Goal: Transaction & Acquisition: Obtain resource

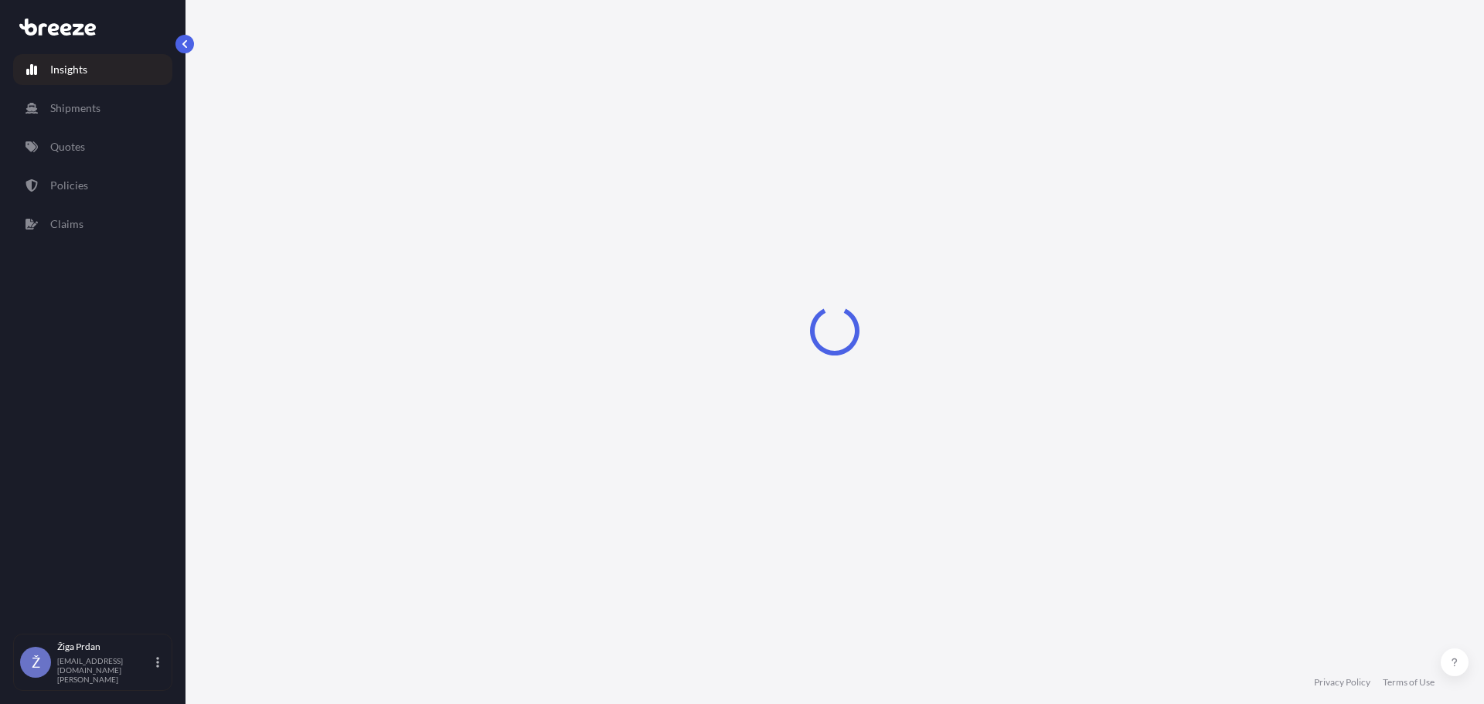
select select "2025"
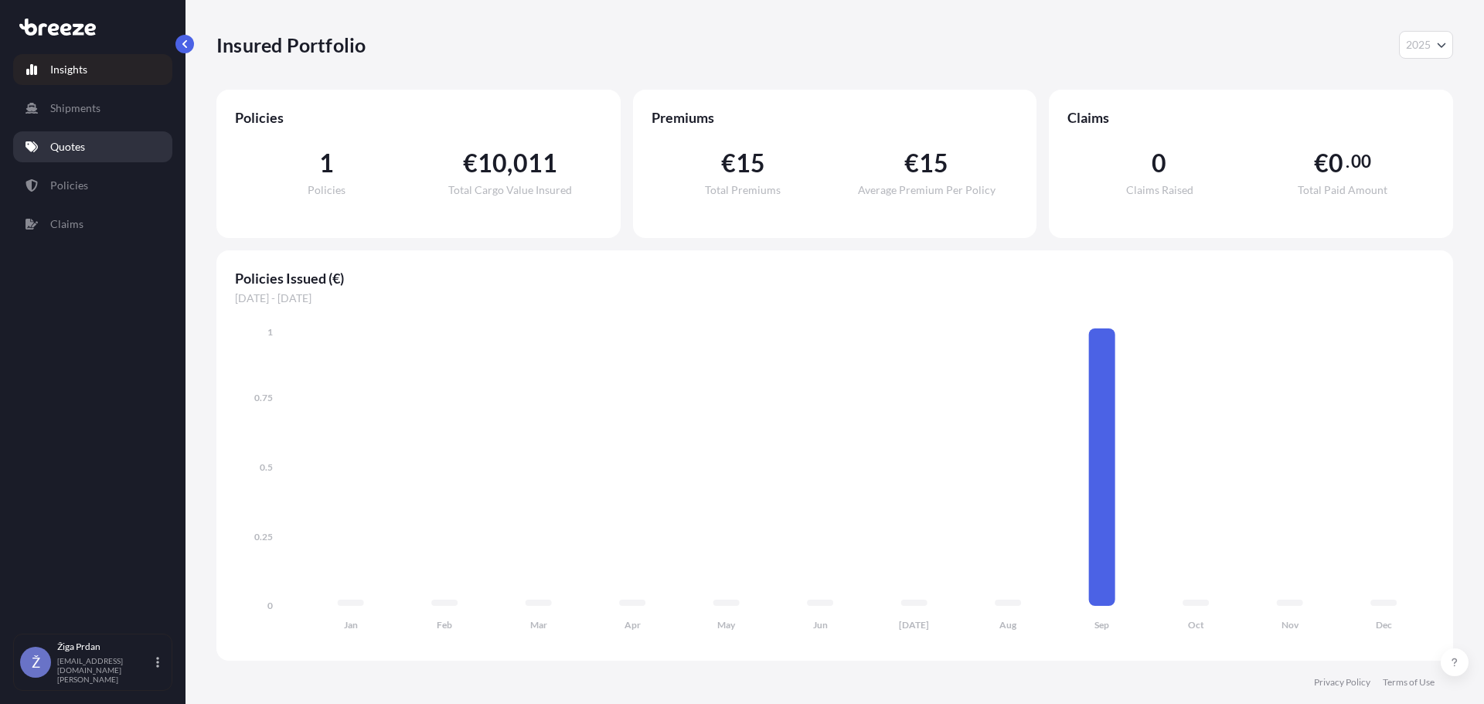
click at [54, 141] on p "Quotes" at bounding box center [67, 146] width 35 height 15
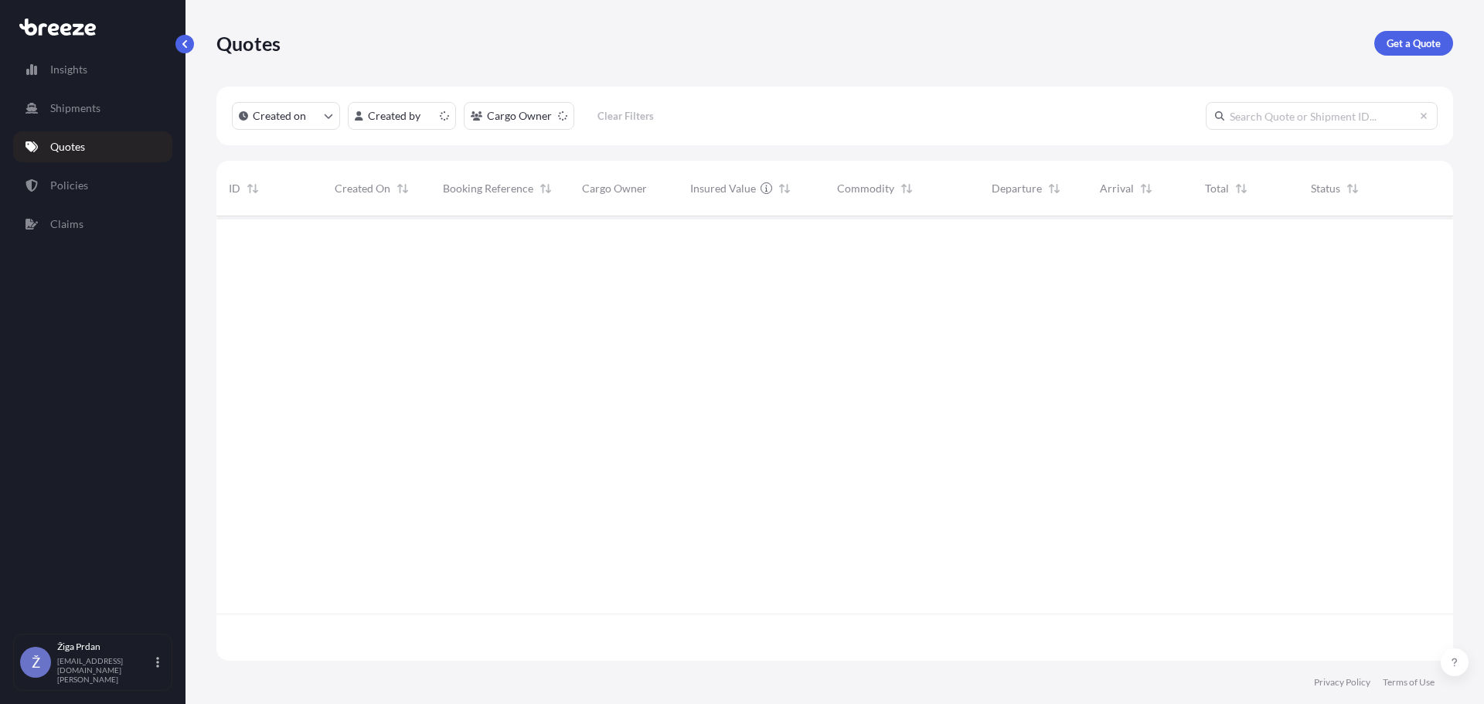
scroll to position [441, 1225]
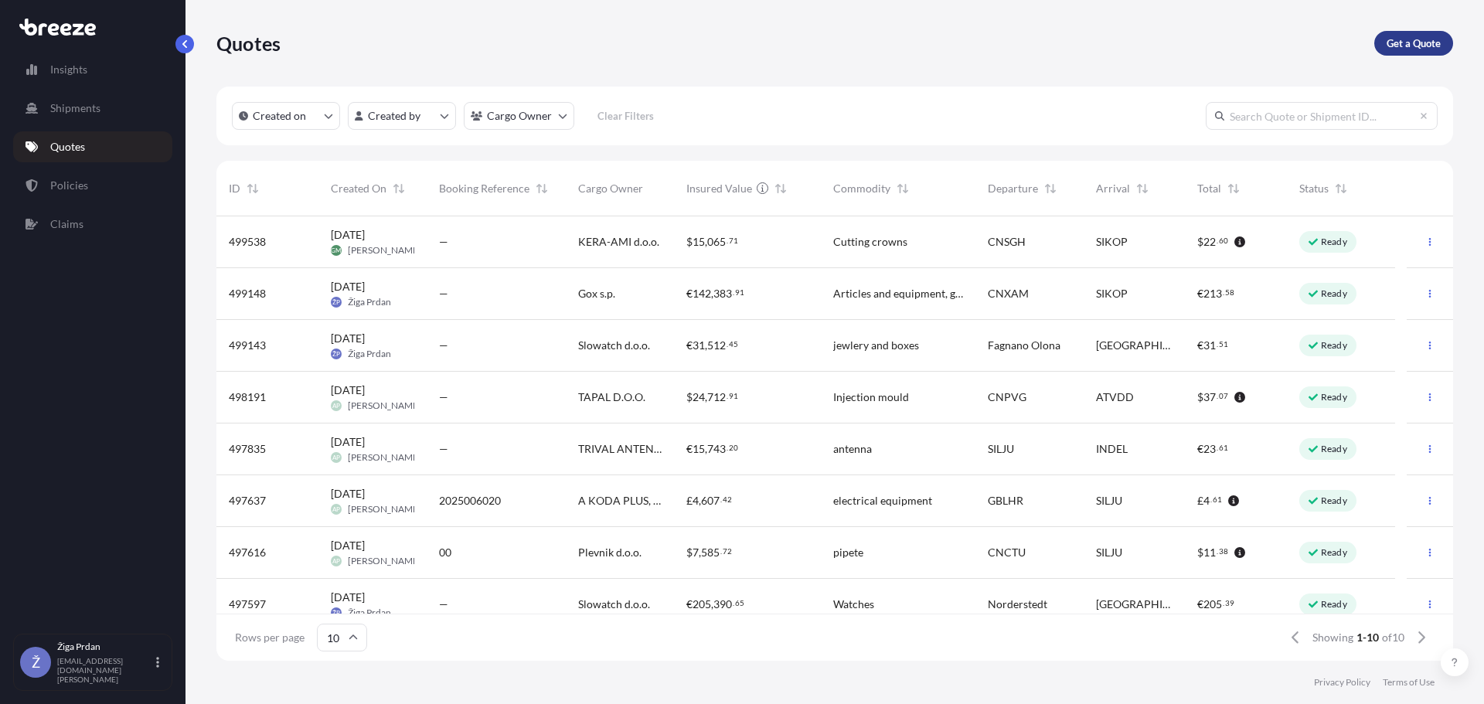
click at [1384, 44] on link "Get a Quote" at bounding box center [1414, 43] width 79 height 25
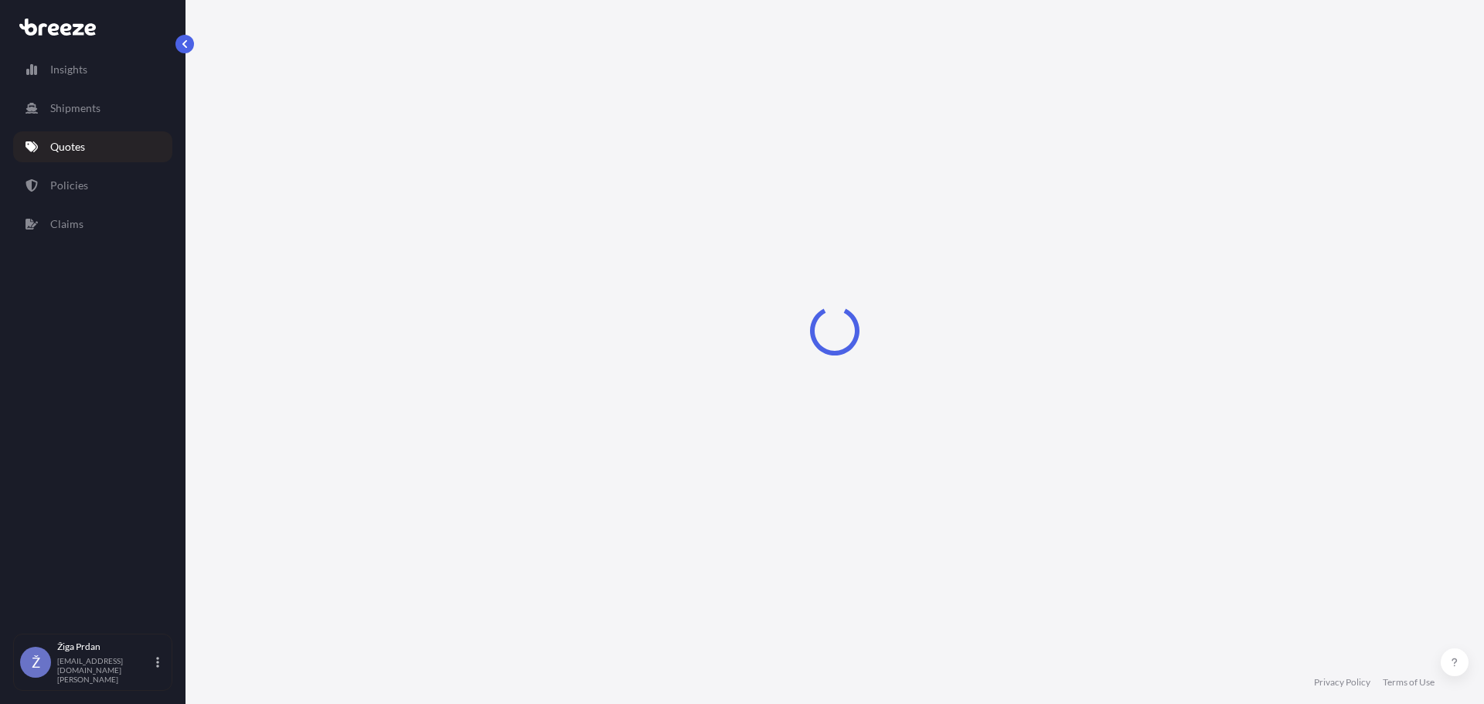
select select "Sea"
select select "1"
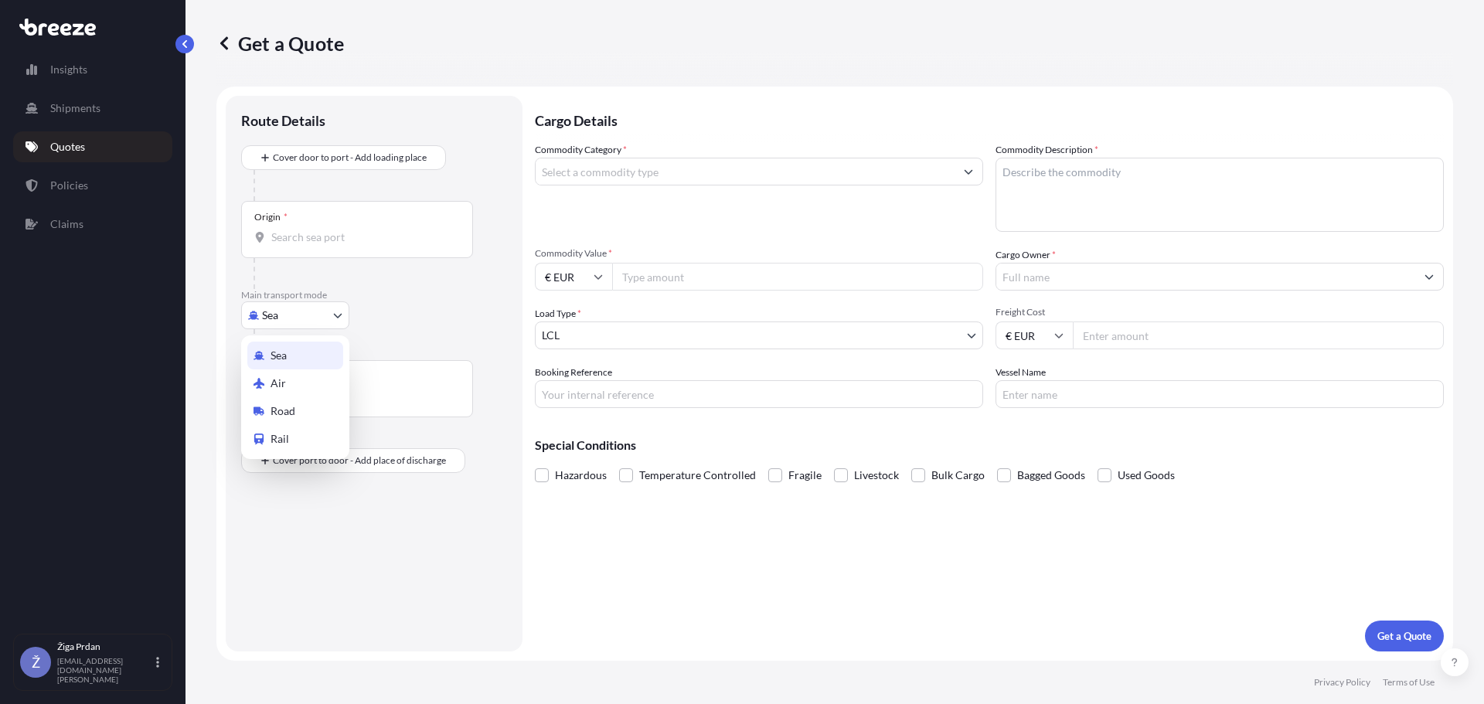
click at [276, 315] on body "Insights Shipments Quotes Policies Claims Ž Žiga Prdan [EMAIL_ADDRESS][DOMAIN_N…" at bounding box center [742, 352] width 1484 height 704
click at [297, 405] on div "Road" at bounding box center [295, 411] width 96 height 28
select select "Road"
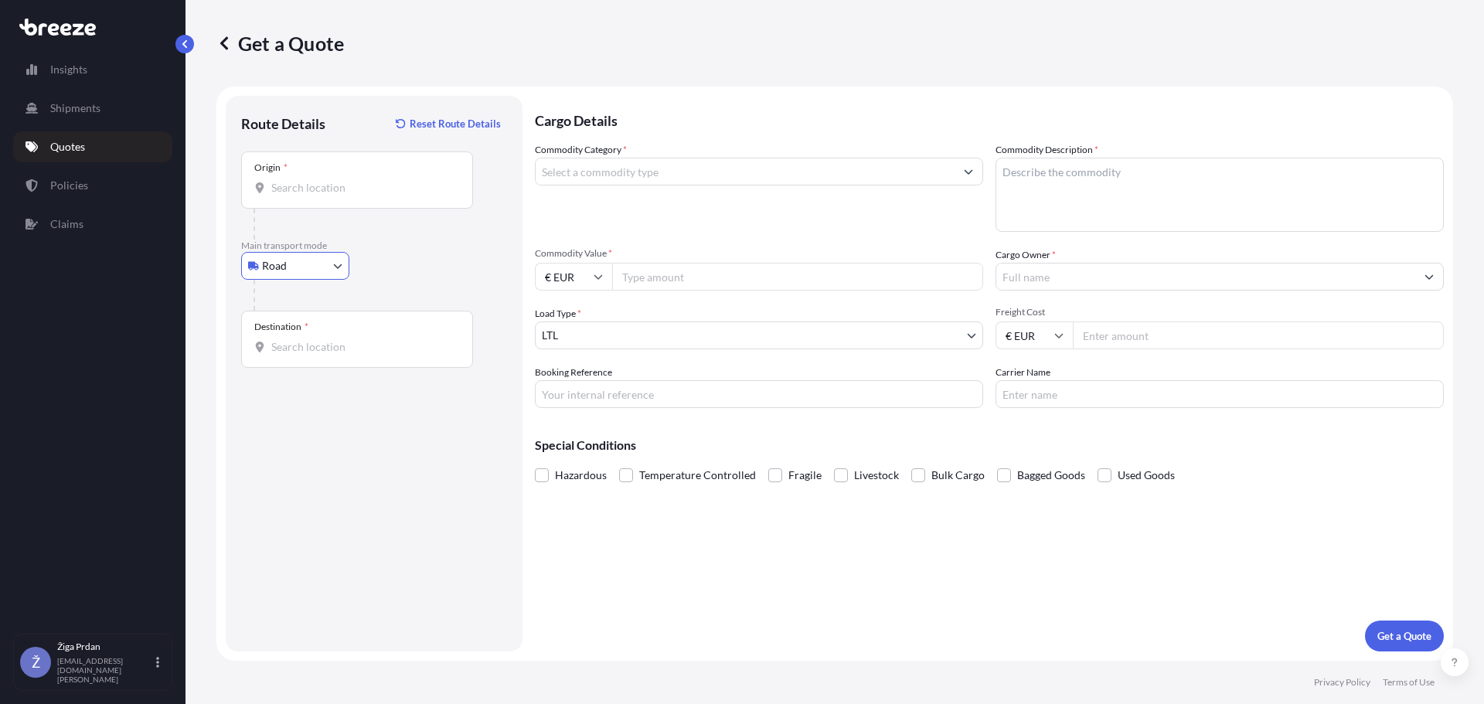
click at [324, 193] on input "Origin *" at bounding box center [362, 187] width 182 height 15
drag, startPoint x: 276, startPoint y: 186, endPoint x: 156, endPoint y: 183, distance: 119.9
click at [156, 183] on div "Insights Shipments Quotes Policies Claims Ž Žiga Prdan [EMAIL_ADDRESS][DOMAIN_N…" at bounding box center [742, 352] width 1484 height 704
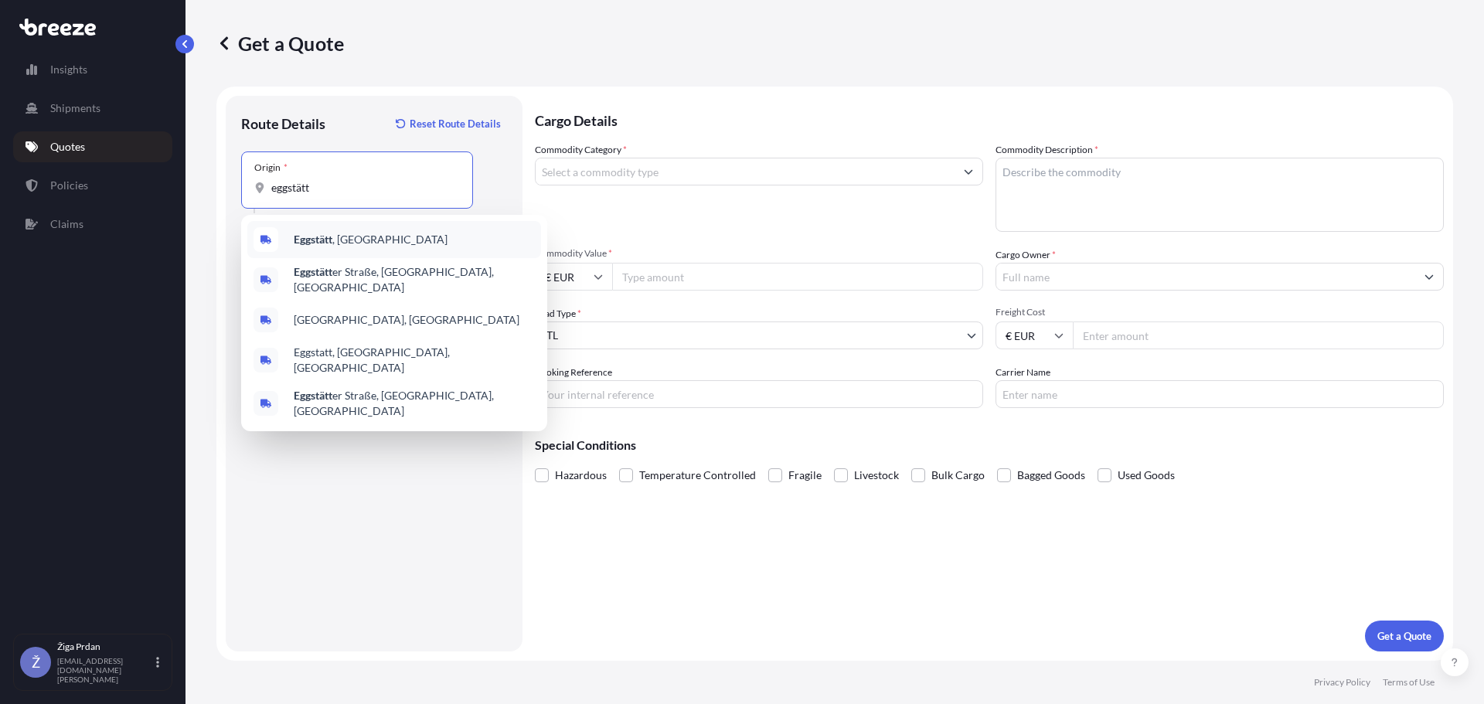
click at [397, 231] on div "[GEOGRAPHIC_DATA] , [GEOGRAPHIC_DATA]" at bounding box center [394, 239] width 294 height 37
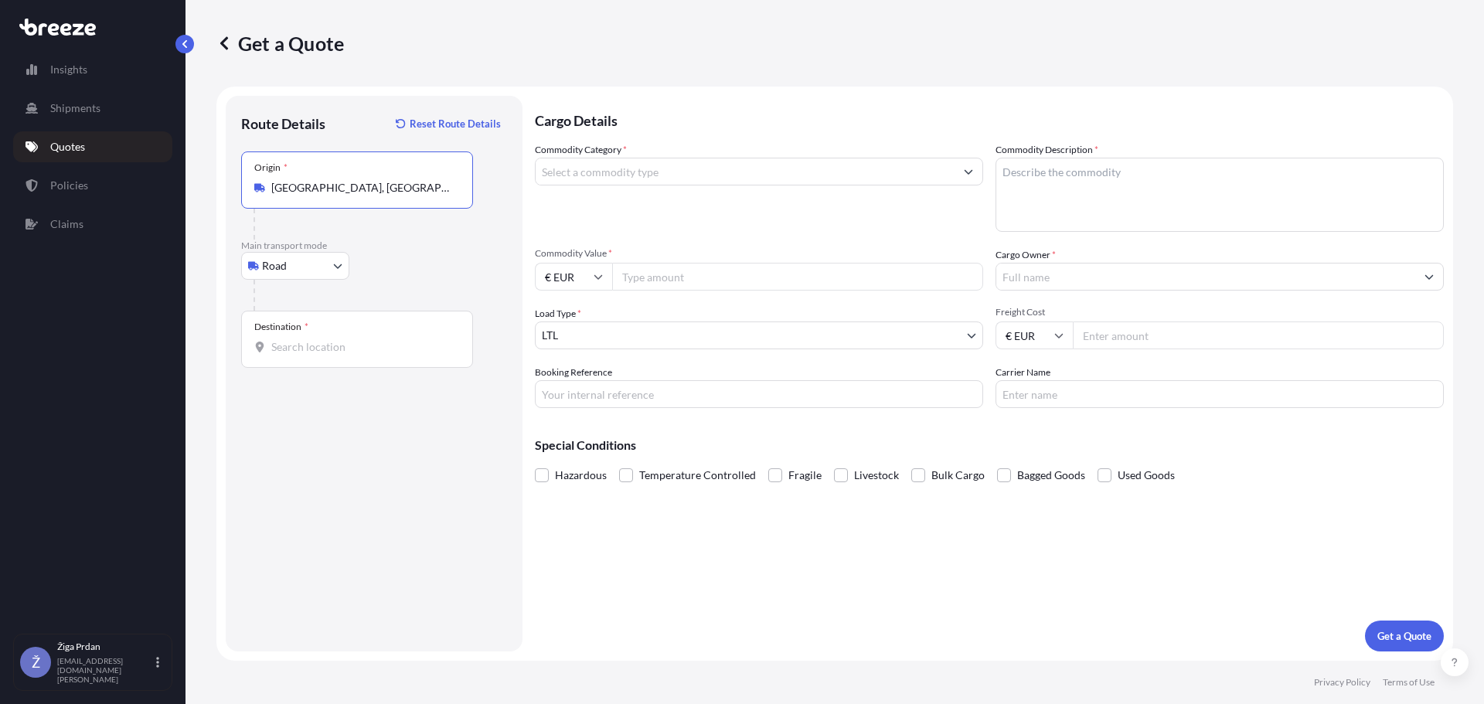
type input "[GEOGRAPHIC_DATA], [GEOGRAPHIC_DATA]"
click at [308, 330] on span "*" at bounding box center [307, 327] width 4 height 12
click at [308, 339] on input "Destination *" at bounding box center [362, 346] width 182 height 15
click at [322, 353] on input "[GEOGRAPHIC_DATA]" at bounding box center [362, 346] width 182 height 15
type input "[GEOGRAPHIC_DATA], [GEOGRAPHIC_DATA]"
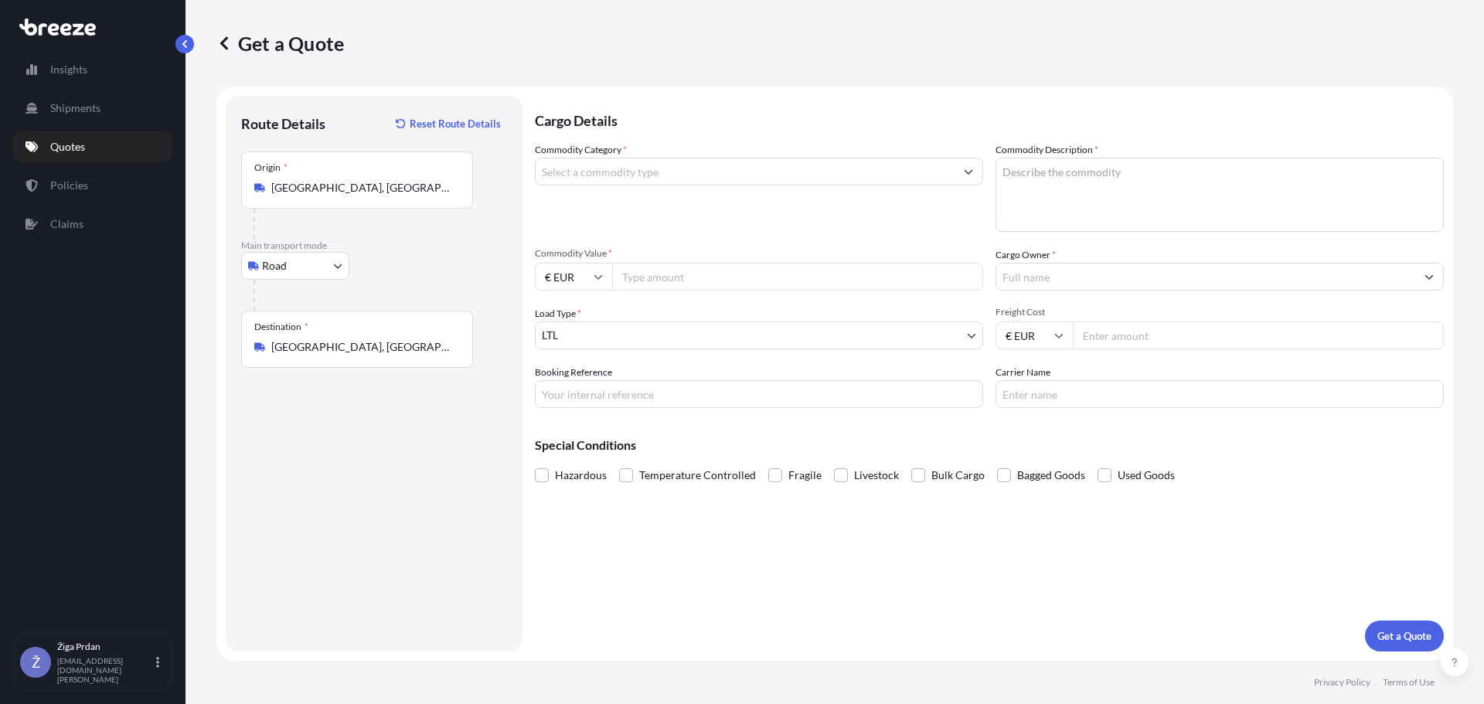
click at [730, 156] on div "Commodity Category *" at bounding box center [759, 187] width 448 height 90
click at [730, 161] on input "Commodity Category *" at bounding box center [745, 172] width 419 height 28
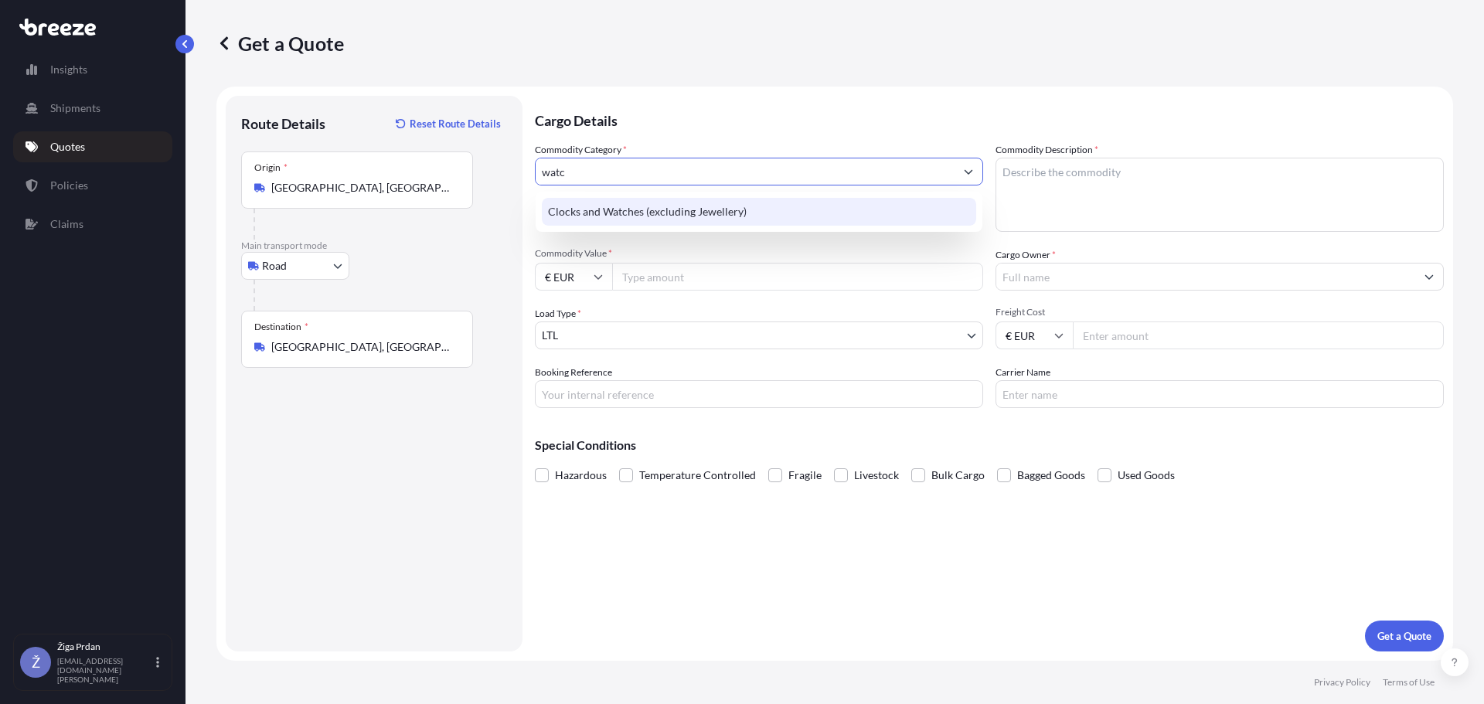
click at [722, 221] on div "Clocks and Watches (excluding Jewellery)" at bounding box center [759, 212] width 434 height 28
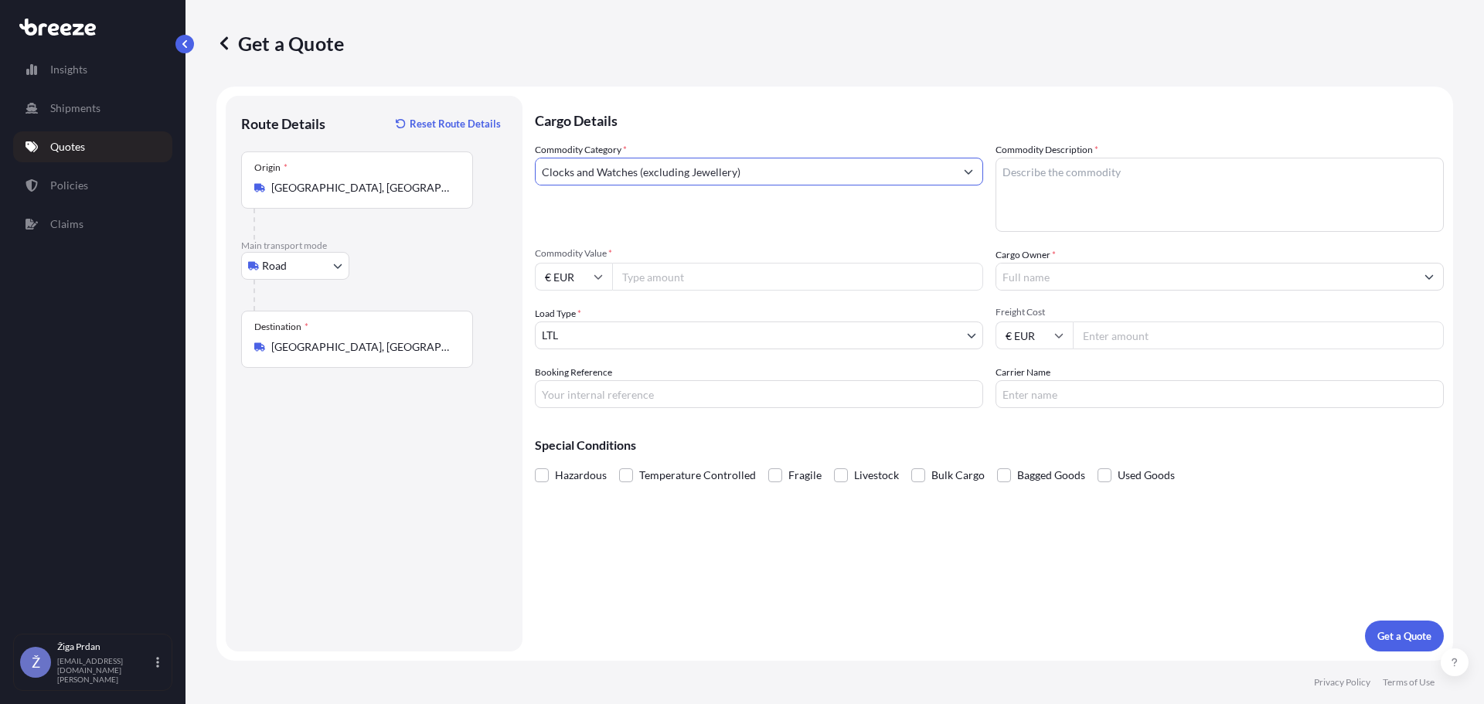
type input "Clocks and Watches (excluding Jewellery)"
click at [1076, 171] on textarea "Commodity Description *" at bounding box center [1220, 195] width 448 height 74
type textarea "Watches, jewlery and packing material"
click at [608, 280] on input "€ EUR" at bounding box center [573, 277] width 77 height 28
click at [571, 387] on div "$ USD" at bounding box center [573, 384] width 65 height 29
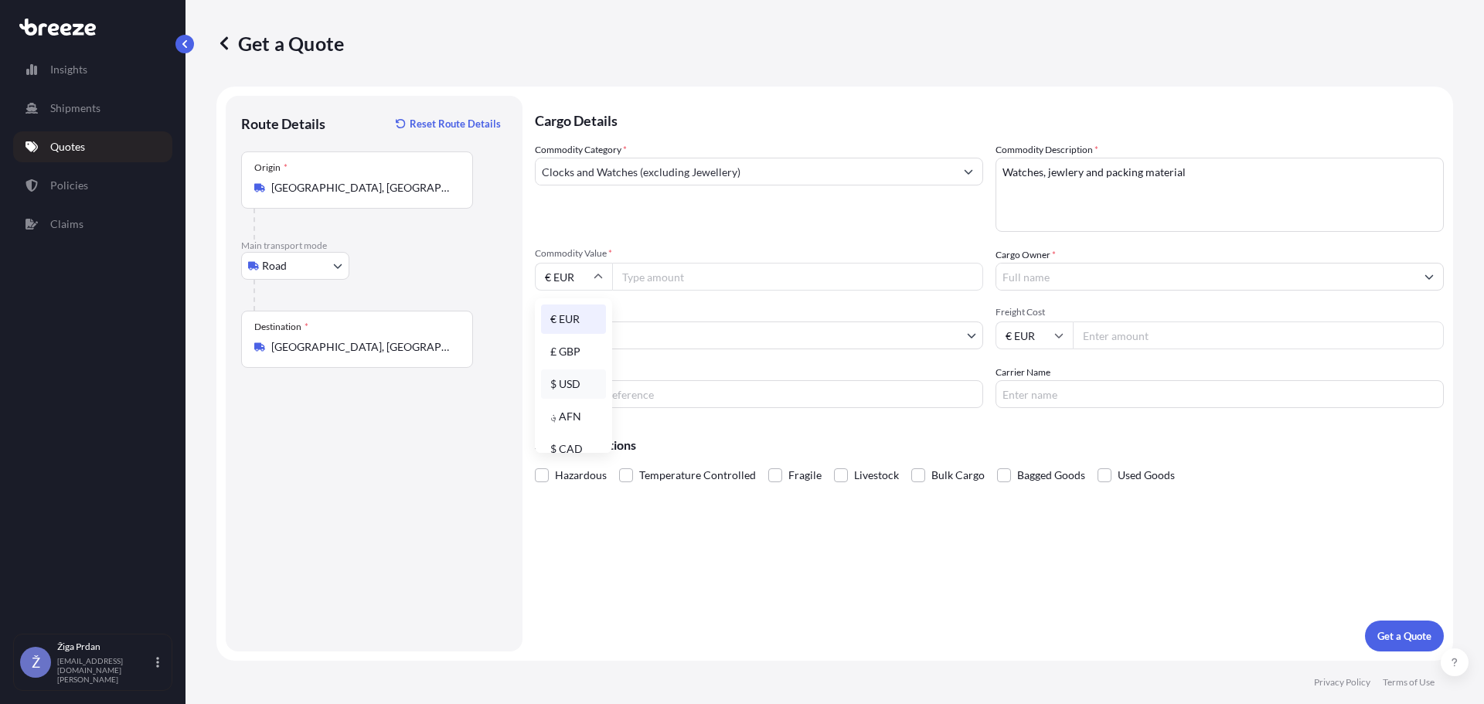
type input "$ USD"
click at [670, 272] on input "Commodity Value *" at bounding box center [797, 277] width 371 height 28
type input "476317.77"
type input "Slowatch d.o.o."
click at [1388, 634] on p "Get a Quote" at bounding box center [1405, 636] width 54 height 15
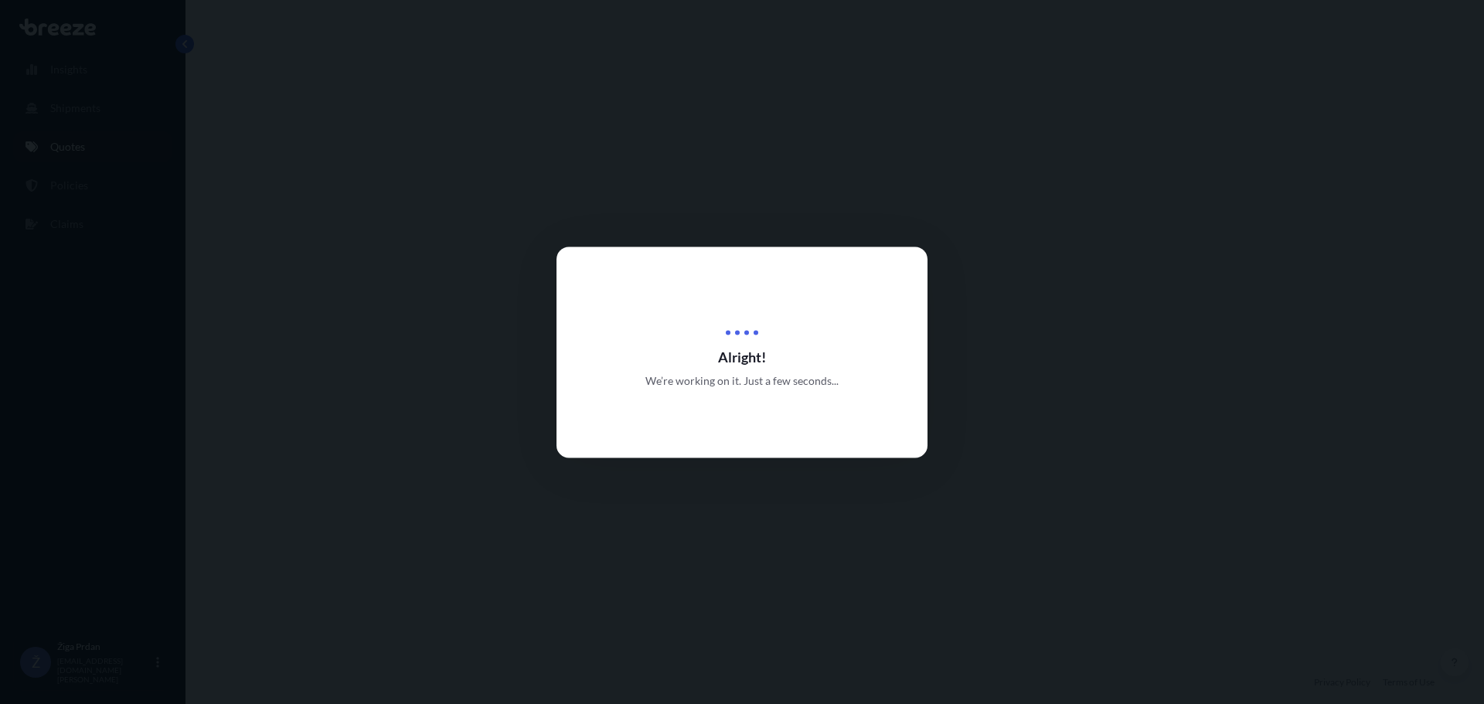
select select "Road"
select select "1"
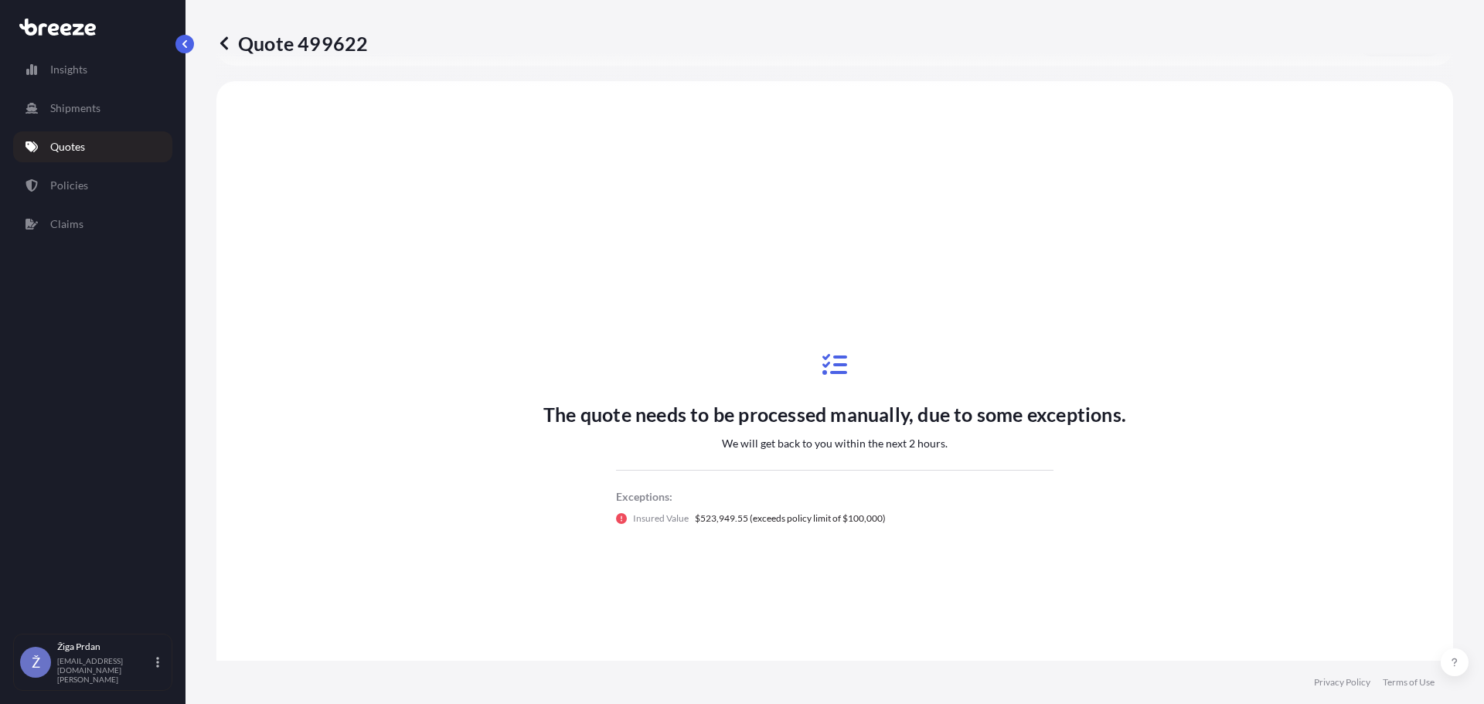
scroll to position [465, 0]
